Goal: Find contact information: Find contact information

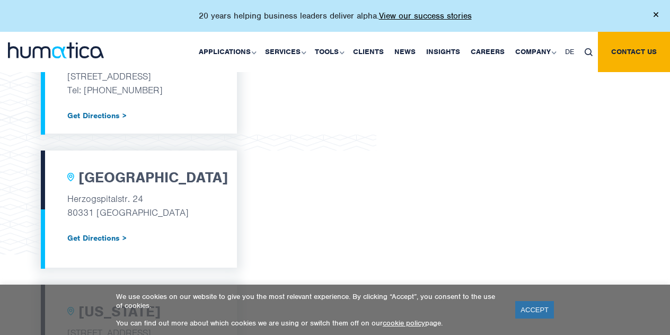
scroll to position [464, 0]
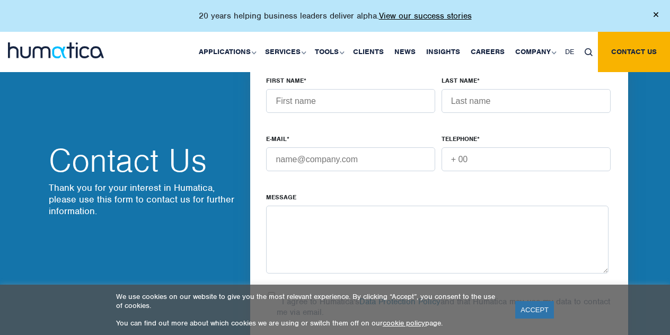
scroll to position [749, 0]
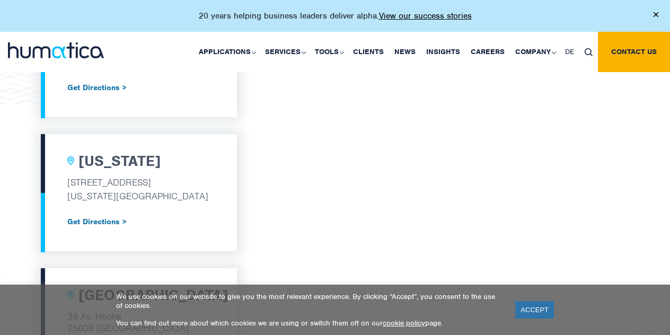
scroll to position [615, 0]
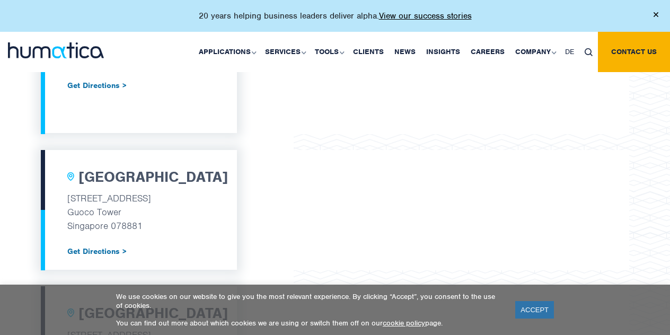
scroll to position [883, 0]
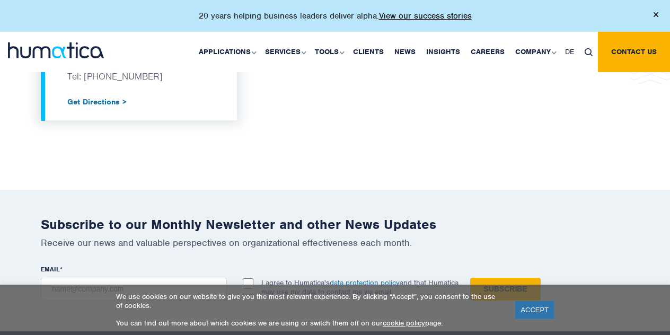
scroll to position [1169, 0]
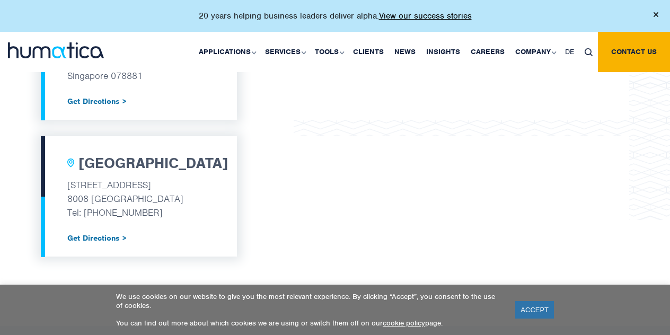
scroll to position [1033, 0]
